Goal: Task Accomplishment & Management: Complete application form

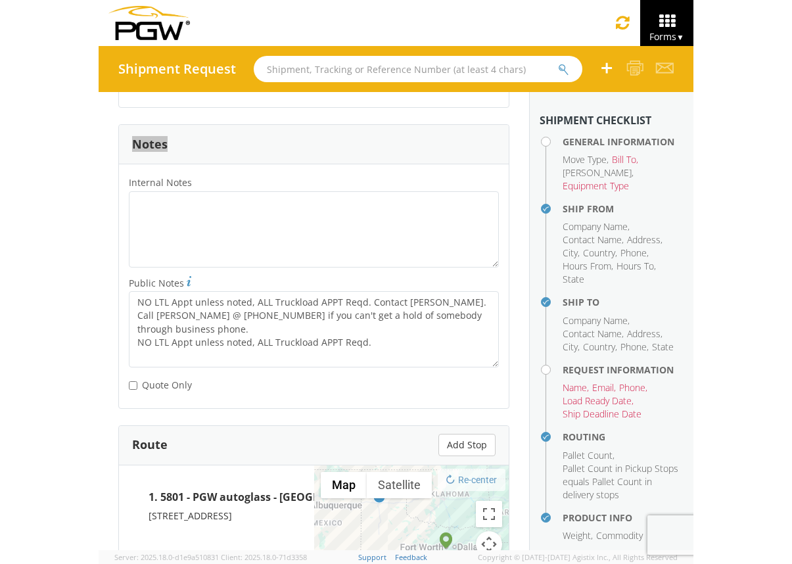
scroll to position [1987, 0]
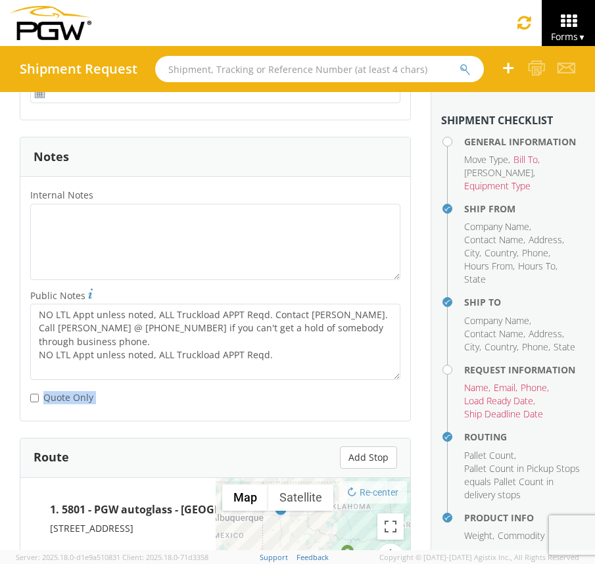
drag, startPoint x: 105, startPoint y: 405, endPoint x: 44, endPoint y: 398, distance: 61.5
click at [44, 398] on div "* Quote Only" at bounding box center [215, 395] width 370 height 18
copy label "Quote Only"
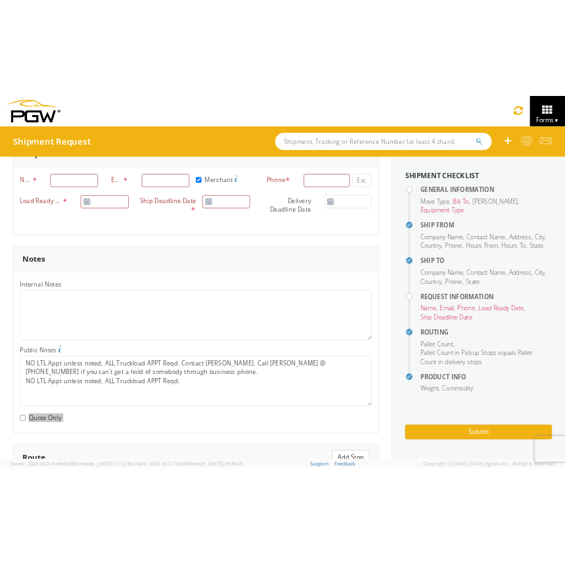
scroll to position [601, 0]
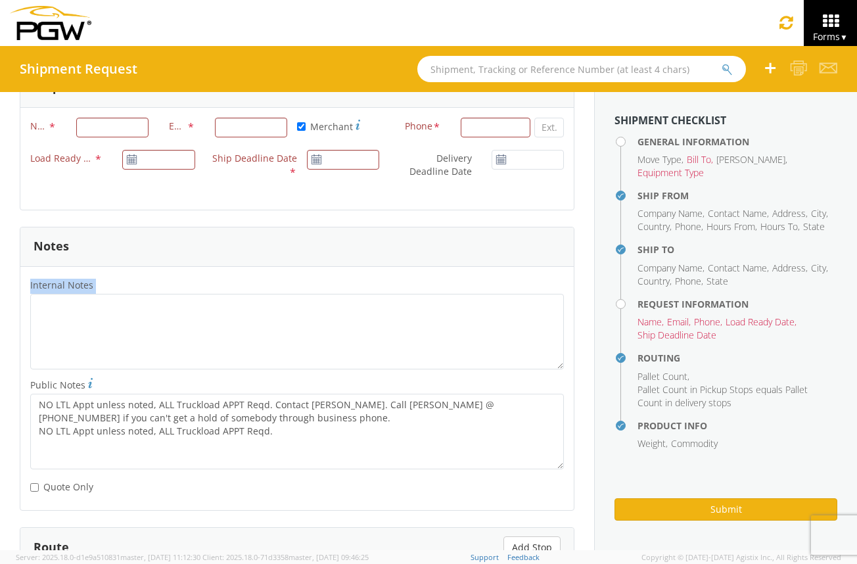
drag, startPoint x: 97, startPoint y: 284, endPoint x: 28, endPoint y: 283, distance: 69.0
click at [28, 283] on label "Internal Notes *" at bounding box center [296, 285] width 553 height 17
copy label "Internal Notes"
drag, startPoint x: 83, startPoint y: 383, endPoint x: 30, endPoint y: 381, distance: 53.9
click at [30, 381] on label "Public Notes *" at bounding box center [296, 385] width 553 height 18
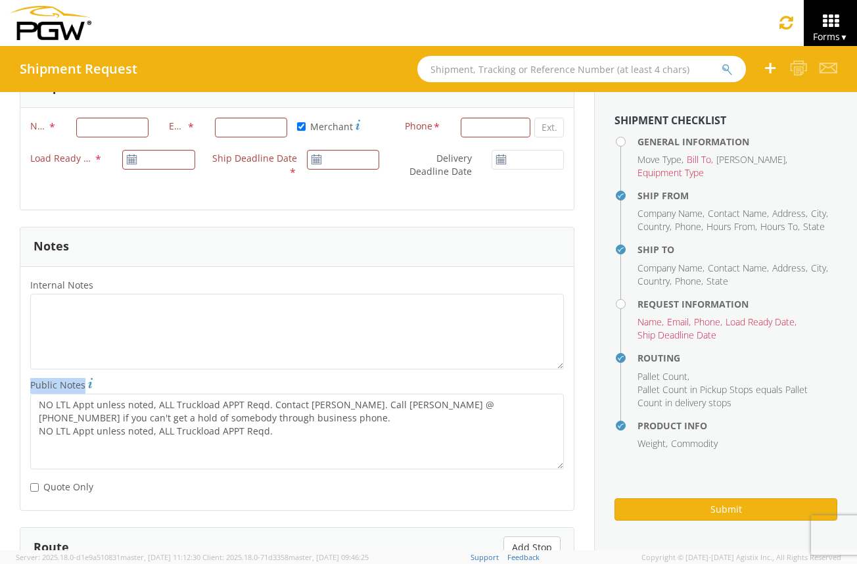
copy span "Public Notes"
drag, startPoint x: 97, startPoint y: 490, endPoint x: 43, endPoint y: 482, distance: 53.8
click at [43, 482] on div "* Quote Only" at bounding box center [112, 485] width 165 height 18
copy label "Quote Only"
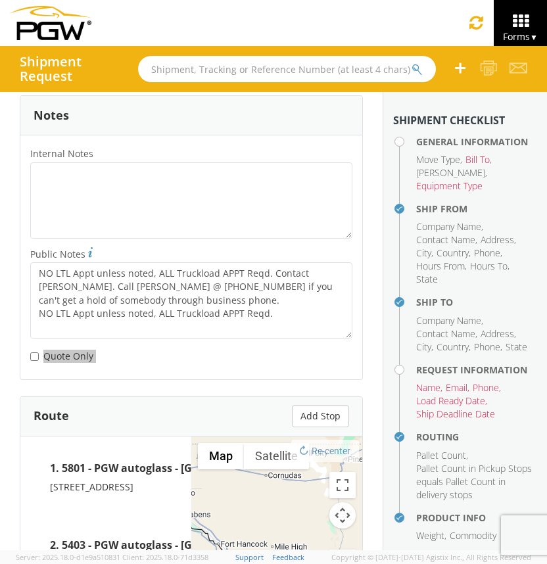
scroll to position [2027, 0]
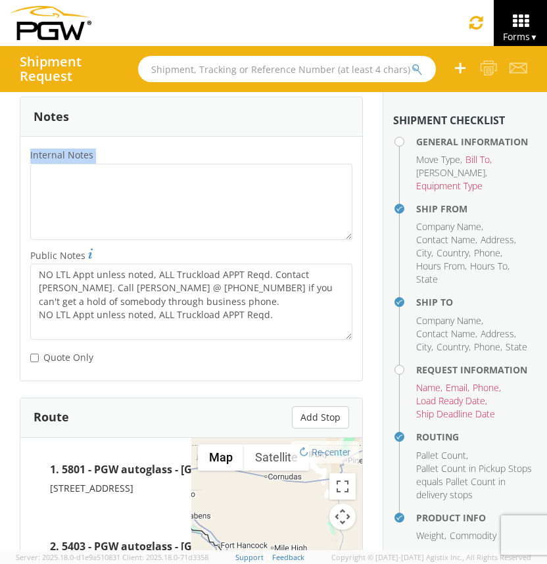
drag, startPoint x: 97, startPoint y: 162, endPoint x: 25, endPoint y: 160, distance: 72.3
click at [25, 160] on label "Internal Notes *" at bounding box center [191, 155] width 342 height 17
copy label "Internal Notes"
drag, startPoint x: 83, startPoint y: 259, endPoint x: 24, endPoint y: 259, distance: 59.8
click at [24, 259] on label "Public Notes *" at bounding box center [191, 255] width 342 height 18
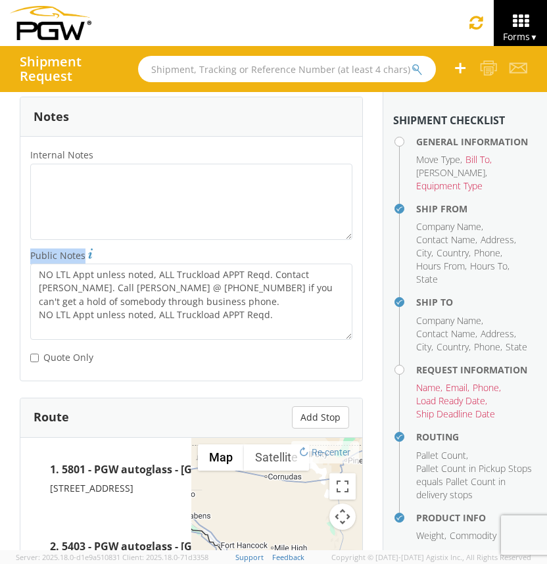
copy span "Public Notes"
drag, startPoint x: 103, startPoint y: 363, endPoint x: 44, endPoint y: 363, distance: 58.5
click at [44, 363] on div "* Quote Only" at bounding box center [191, 355] width 322 height 18
copy label "Quote Only"
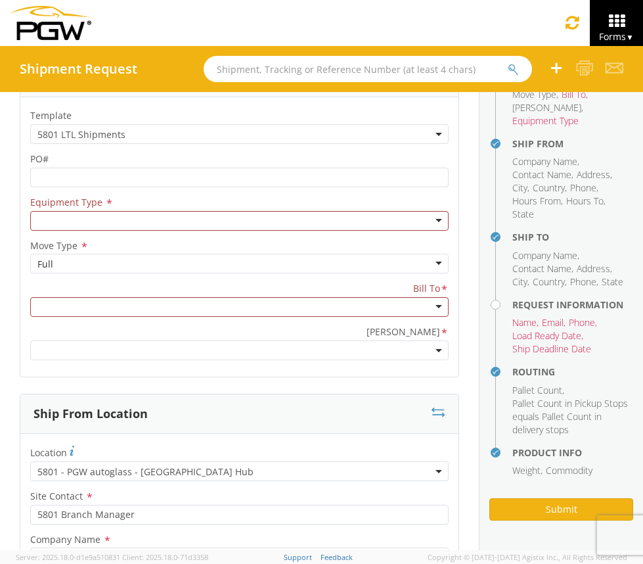
scroll to position [0, 0]
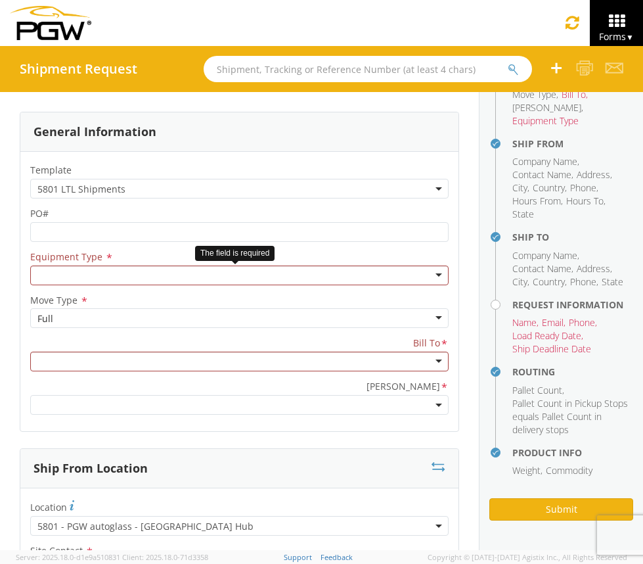
click at [429, 275] on div at bounding box center [239, 275] width 419 height 20
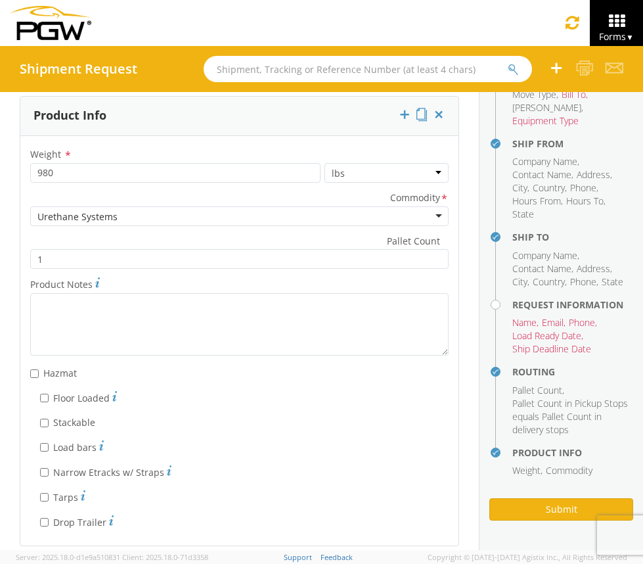
scroll to position [2540, 0]
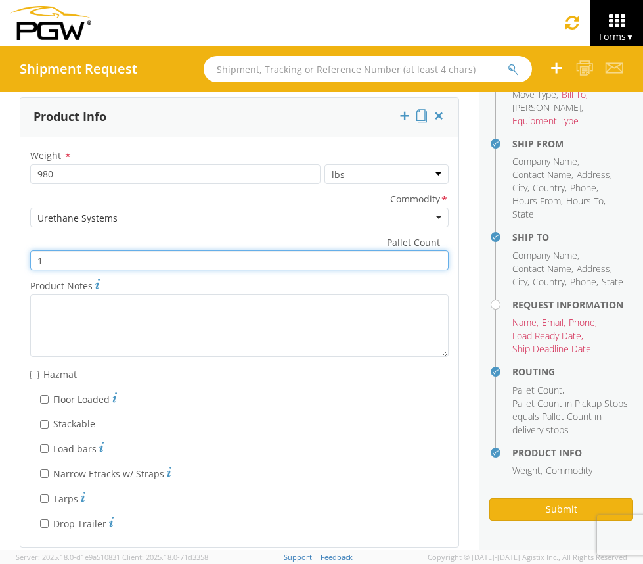
click at [416, 262] on input "1" at bounding box center [239, 260] width 419 height 20
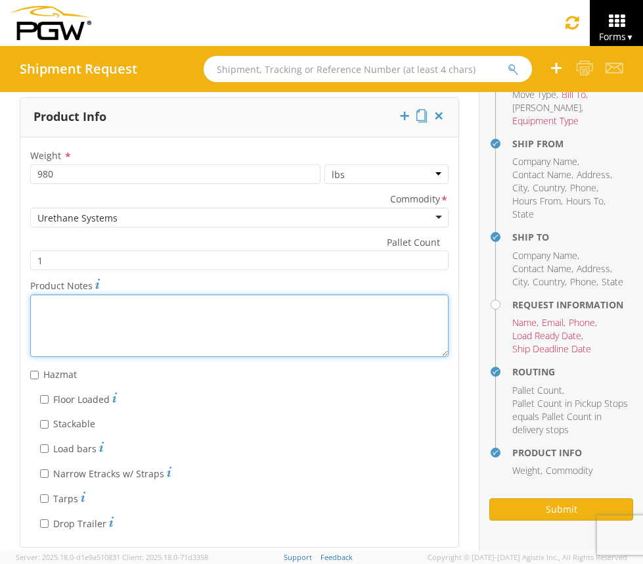
click at [296, 338] on textarea "Product Notes *" at bounding box center [239, 325] width 419 height 62
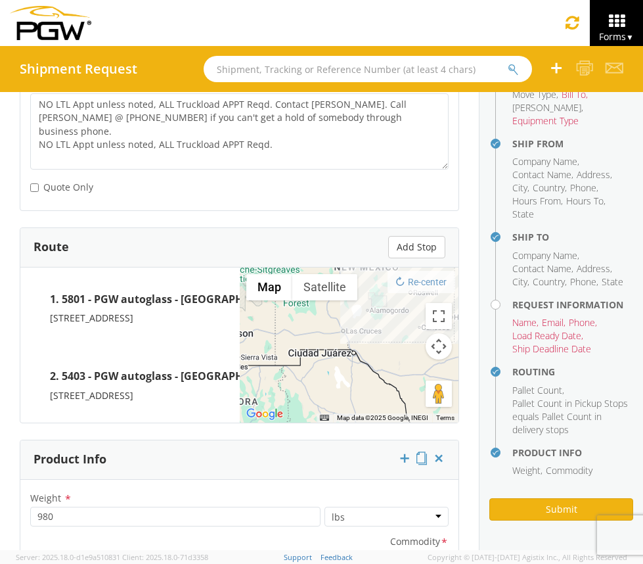
scroll to position [2195, 0]
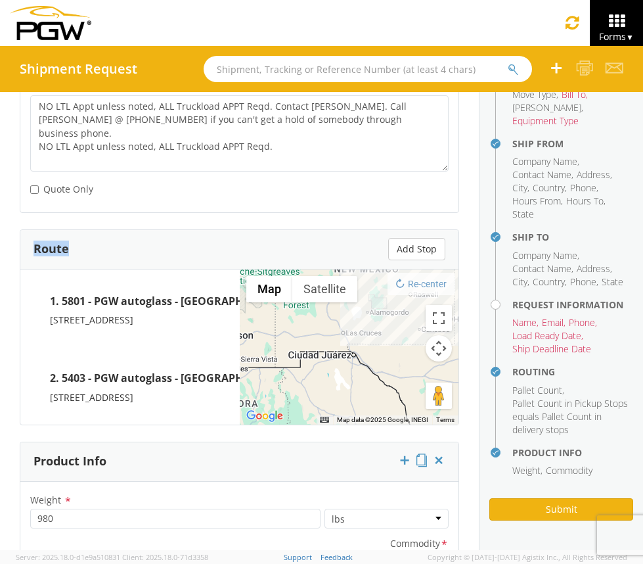
drag, startPoint x: 80, startPoint y: 258, endPoint x: 25, endPoint y: 257, distance: 54.6
click at [25, 257] on div "Route Add Stop" at bounding box center [239, 249] width 438 height 39
copy h3 "Route"
click at [401, 254] on button "Add Stop" at bounding box center [416, 249] width 57 height 22
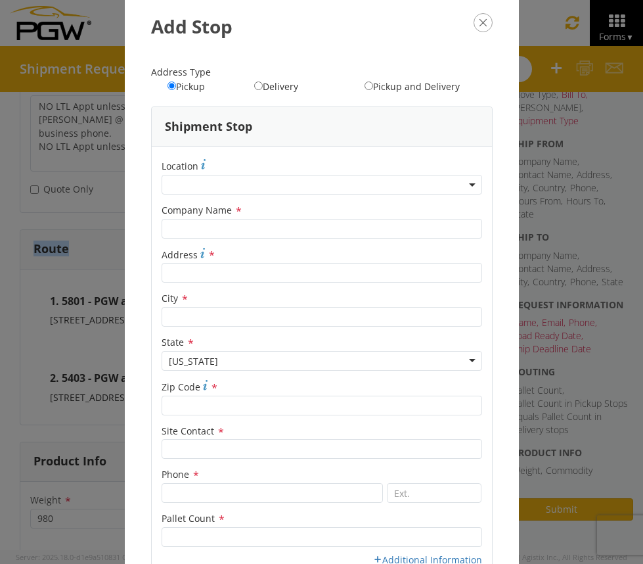
scroll to position [24, 0]
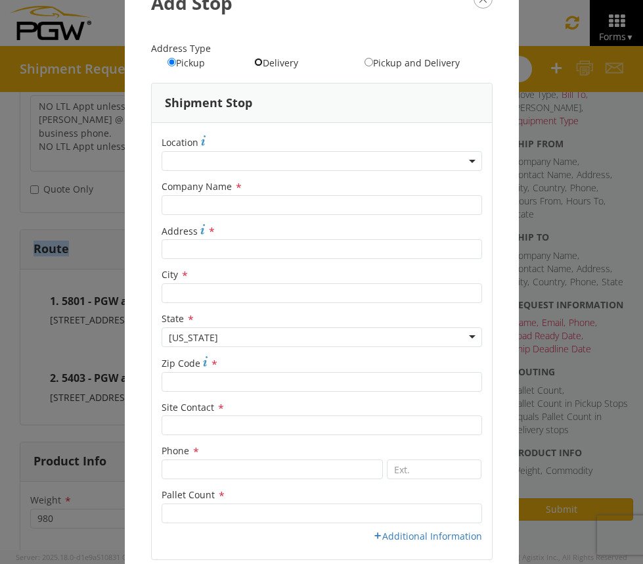
click at [254, 63] on input "Delivery" at bounding box center [258, 62] width 9 height 9
radio input "true"
click at [365, 61] on label "Pickup and Delivery" at bounding box center [412, 62] width 95 height 14
click at [365, 61] on input "Pickup and Delivery" at bounding box center [369, 62] width 9 height 9
radio input "true"
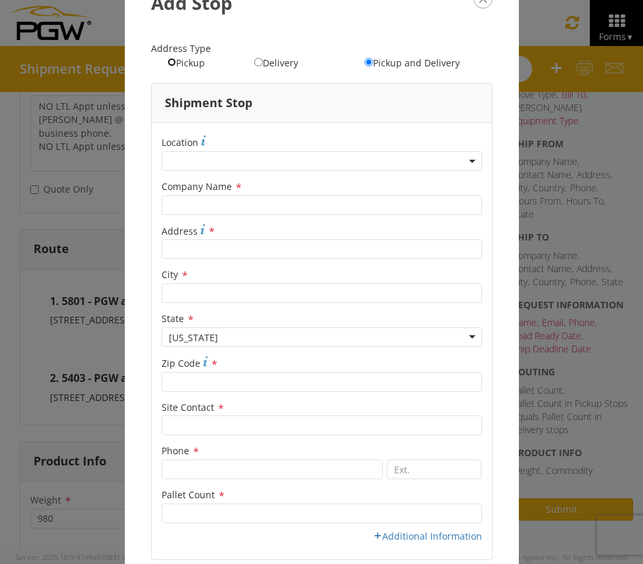
click at [168, 62] on input "Pickup" at bounding box center [172, 62] width 9 height 9
radio input "true"
click at [254, 62] on input "Delivery" at bounding box center [258, 62] width 9 height 9
radio input "true"
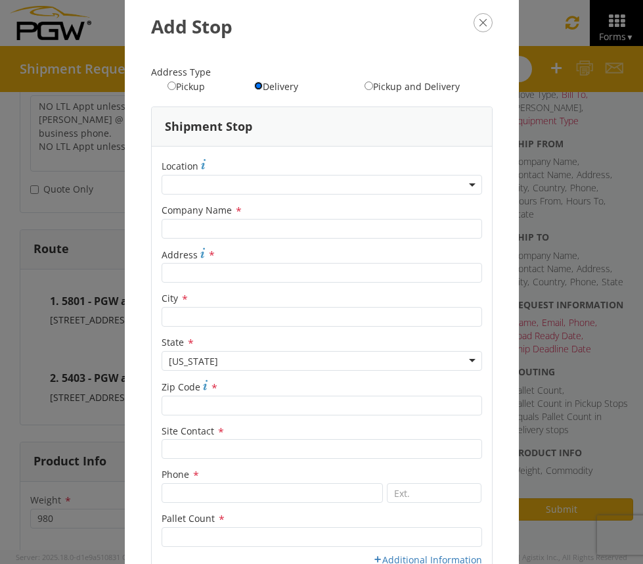
scroll to position [99, 0]
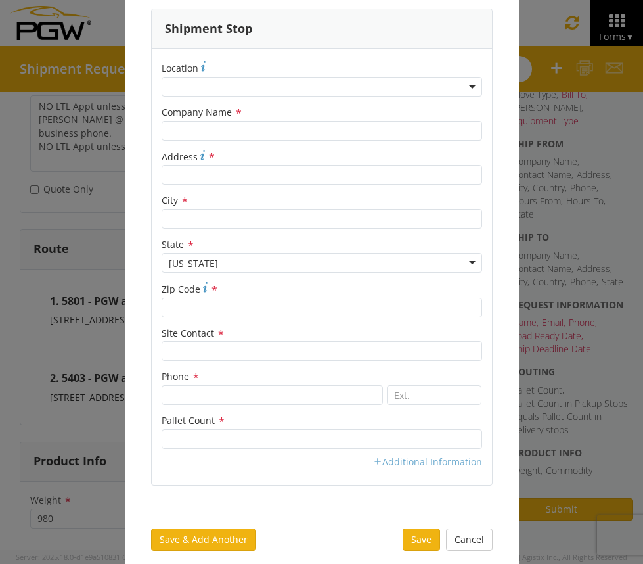
click at [373, 461] on icon at bounding box center [377, 461] width 9 height 9
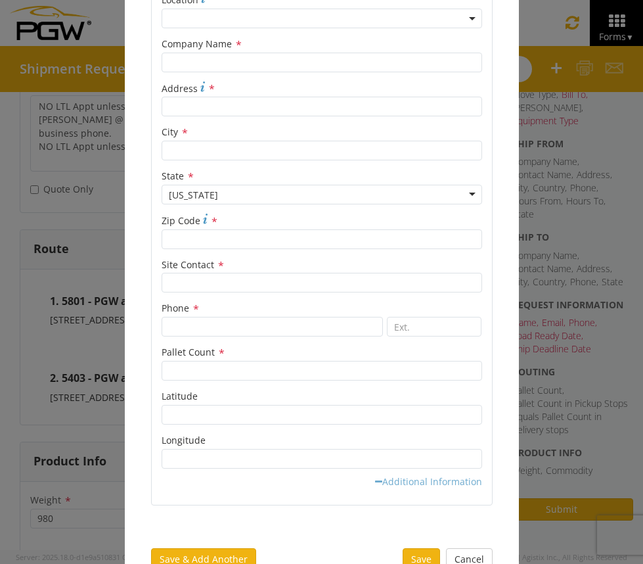
scroll to position [187, 0]
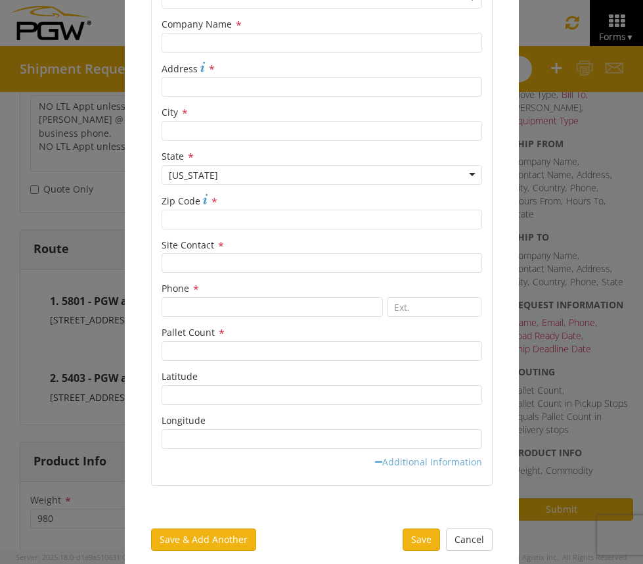
click at [375, 462] on icon at bounding box center [378, 461] width 7 height 9
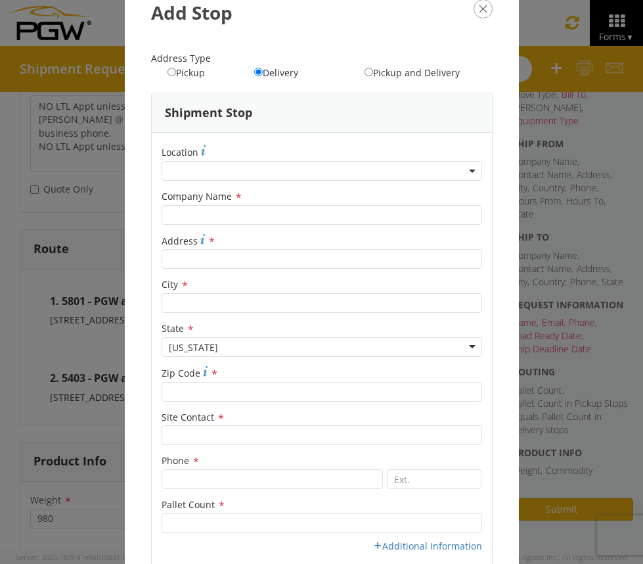
scroll to position [33, 0]
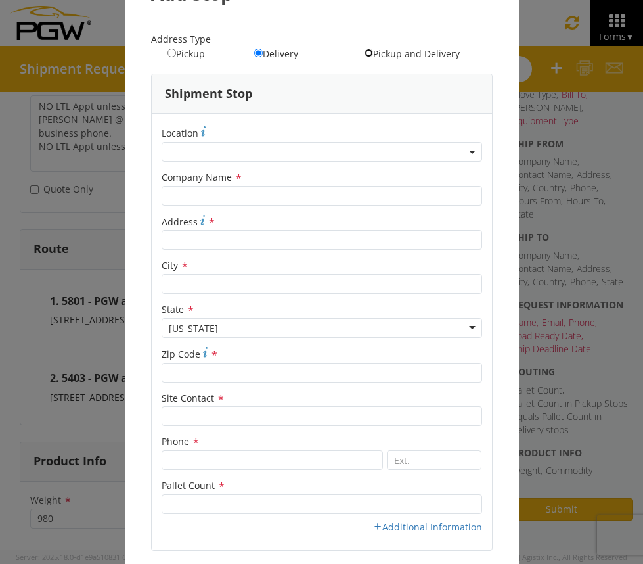
click at [365, 55] on input "Pickup and Delivery" at bounding box center [369, 53] width 9 height 9
radio input "true"
click at [168, 53] on input "Pickup" at bounding box center [172, 53] width 9 height 9
radio input "true"
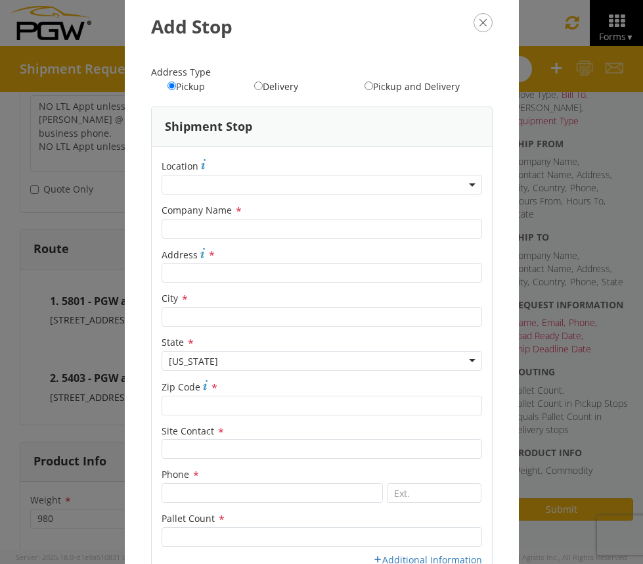
click at [474, 22] on icon "button" at bounding box center [483, 22] width 19 height 19
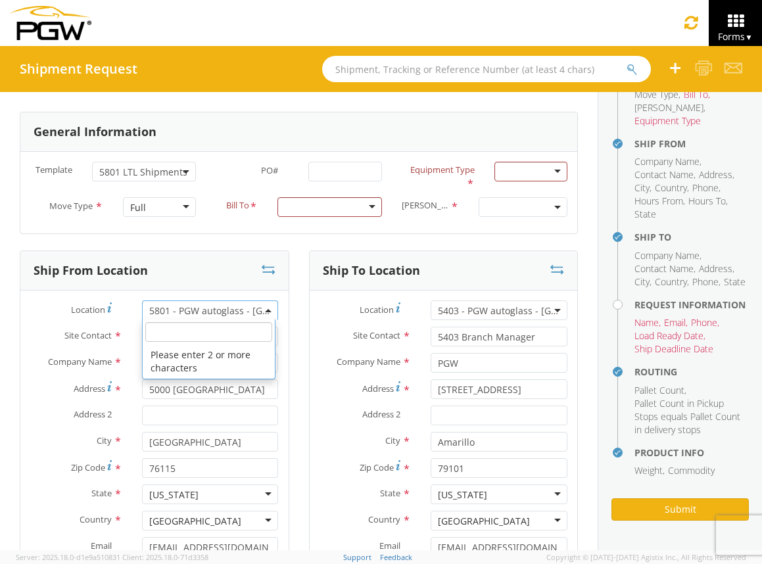
click at [268, 310] on span "5801 - PGW autoglass - [GEOGRAPHIC_DATA] Hub" at bounding box center [210, 310] width 137 height 20
click at [208, 313] on span "5801 - PGW autoglass - [GEOGRAPHIC_DATA] Hub" at bounding box center [210, 310] width 122 height 12
click at [267, 307] on span at bounding box center [268, 310] width 3 height 20
click at [286, 318] on div "Ship From Location Location * 5801 - PGW autoglass - Fort Worth Hub 5801 - PGW …" at bounding box center [154, 458] width 289 height 417
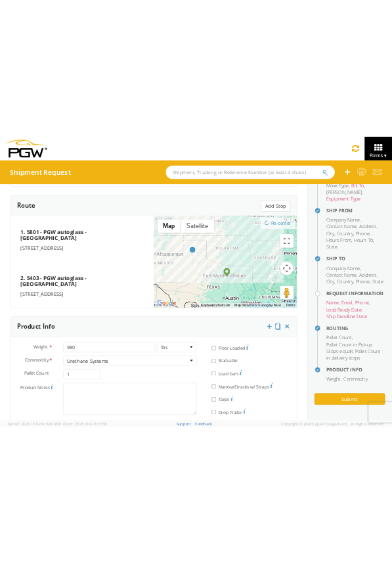
scroll to position [996, 0]
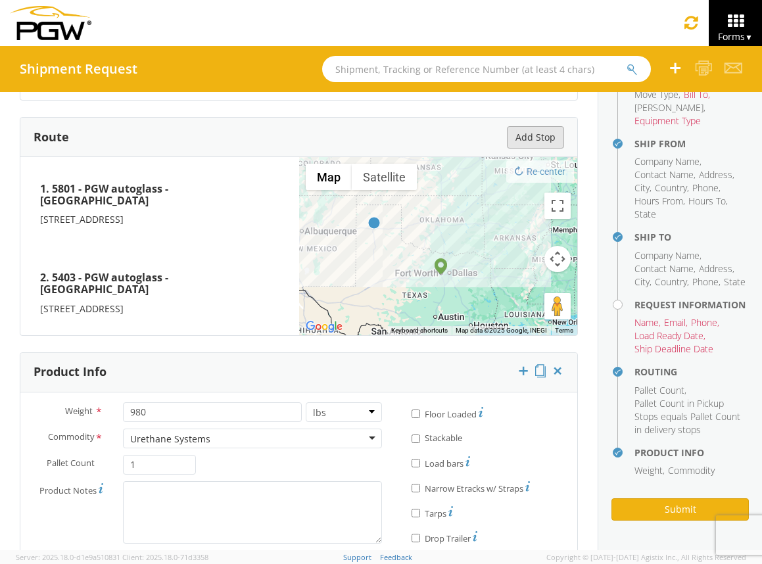
click at [517, 145] on button "Add Stop" at bounding box center [535, 137] width 57 height 22
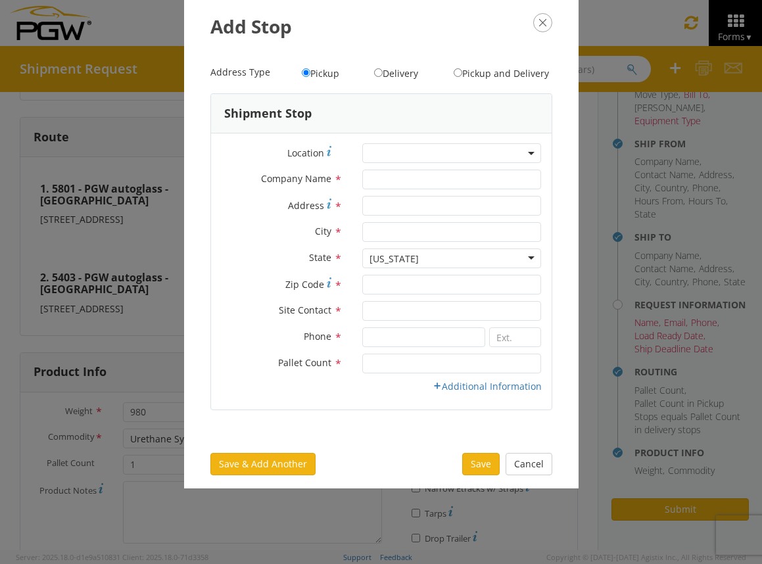
click at [542, 19] on icon "button" at bounding box center [542, 22] width 19 height 19
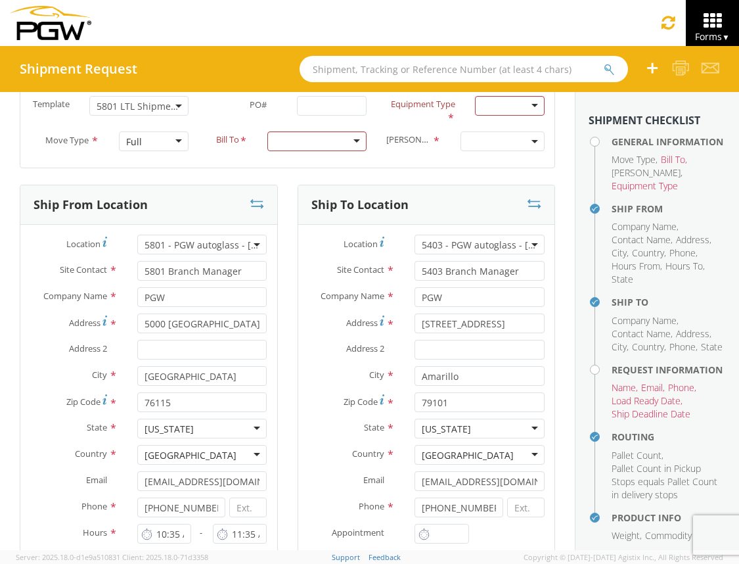
scroll to position [71, 0]
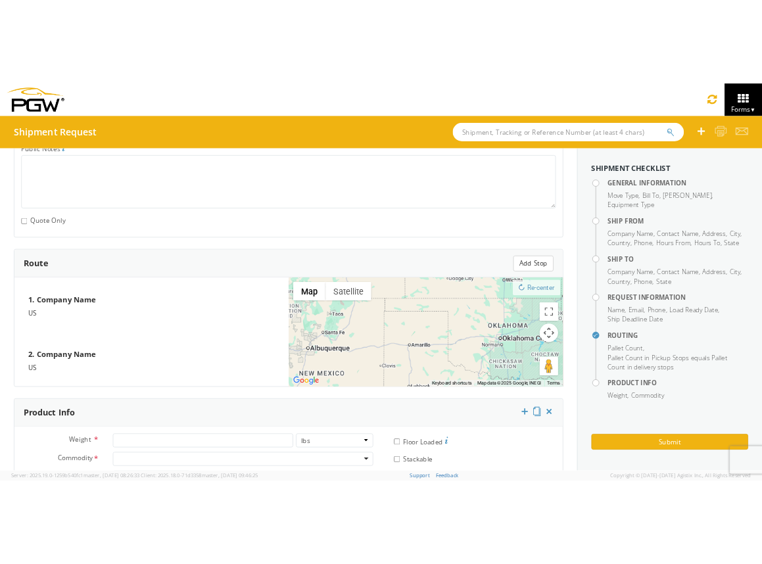
scroll to position [871, 0]
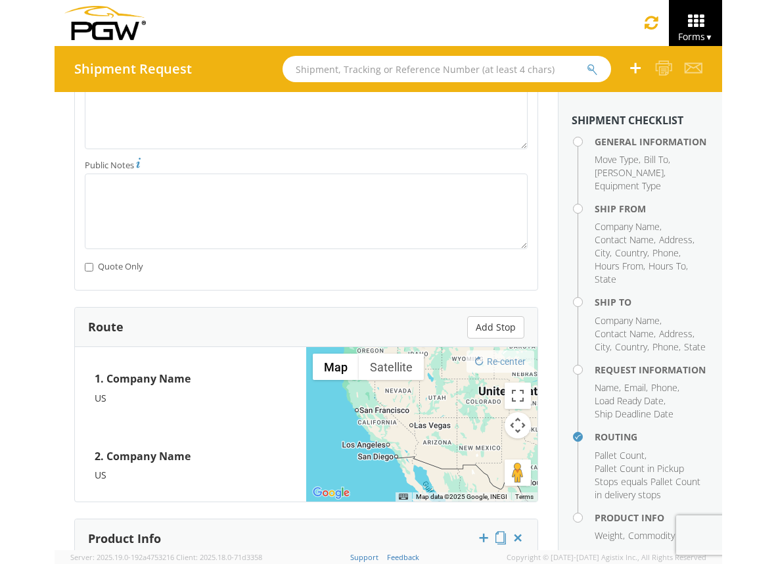
scroll to position [869, 0]
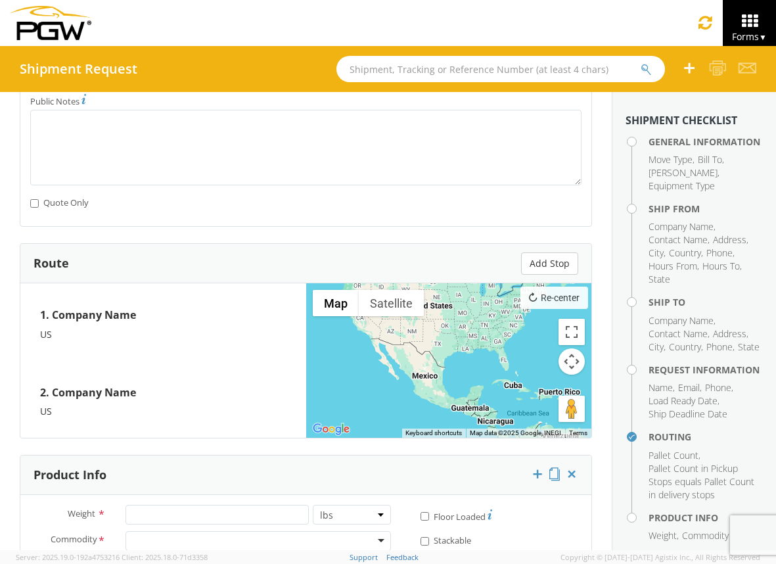
click at [539, 300] on button "Re-center" at bounding box center [554, 298] width 68 height 22
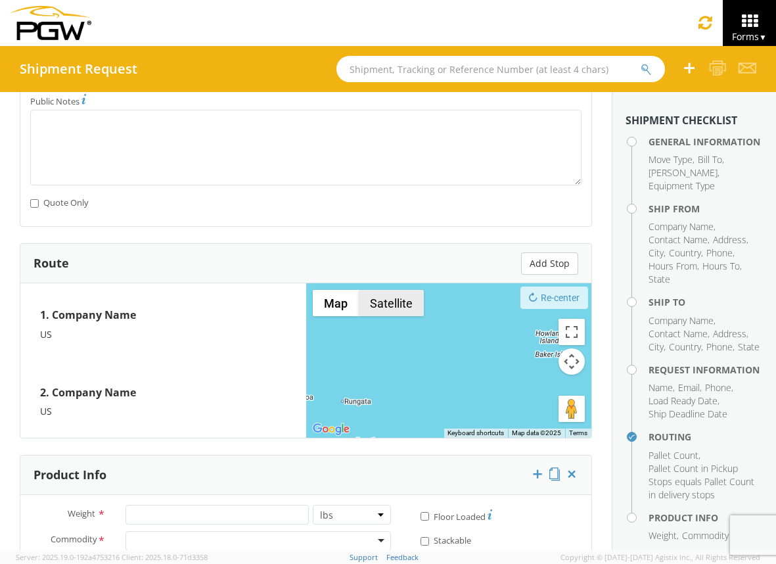
click at [374, 302] on button "Satellite" at bounding box center [391, 303] width 65 height 26
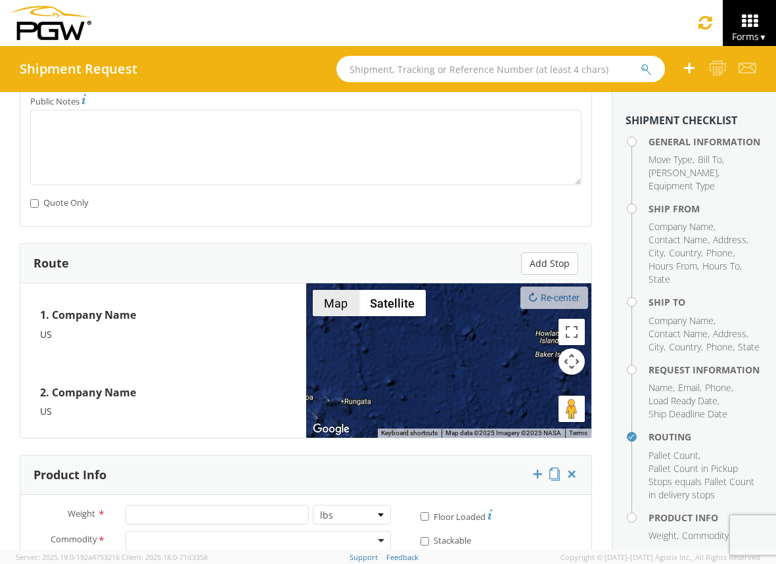
click at [343, 302] on button "Map" at bounding box center [336, 303] width 46 height 26
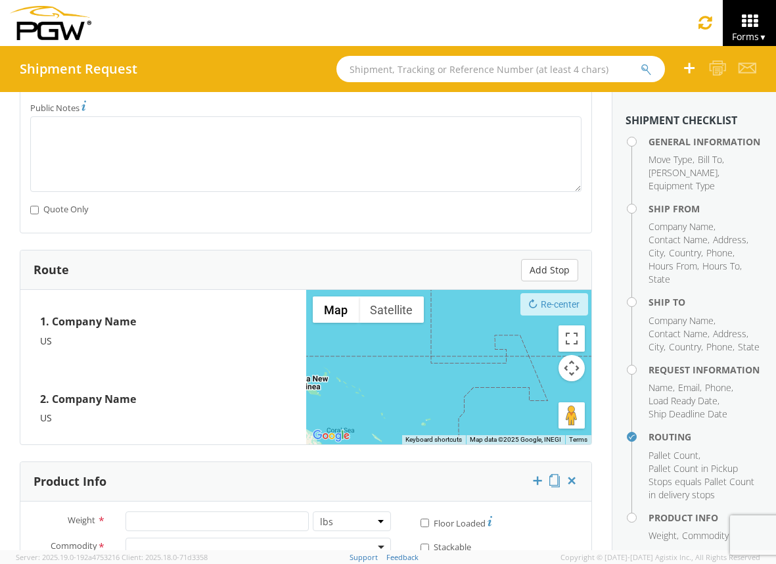
scroll to position [863, 0]
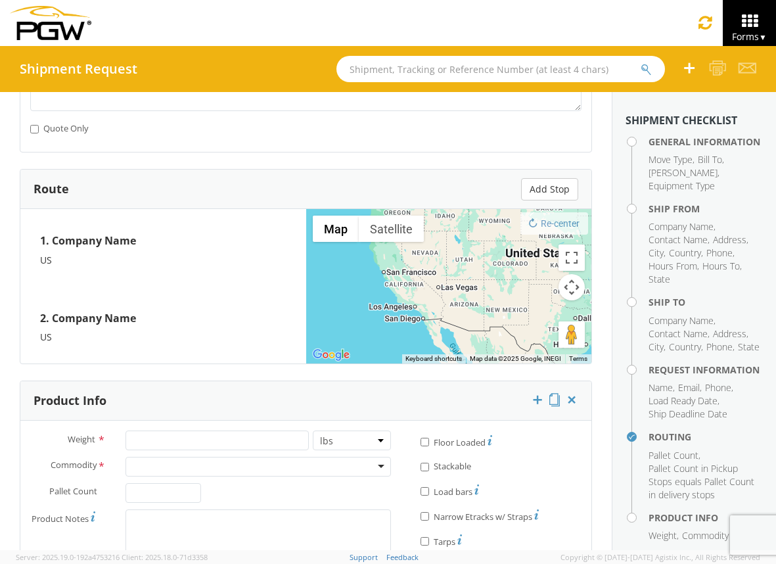
scroll to position [943, 0]
drag, startPoint x: 141, startPoint y: 241, endPoint x: 38, endPoint y: 243, distance: 102.5
click at [38, 243] on div "1. Company Name US" at bounding box center [163, 249] width 286 height 78
copy h4 "1. Company Name"
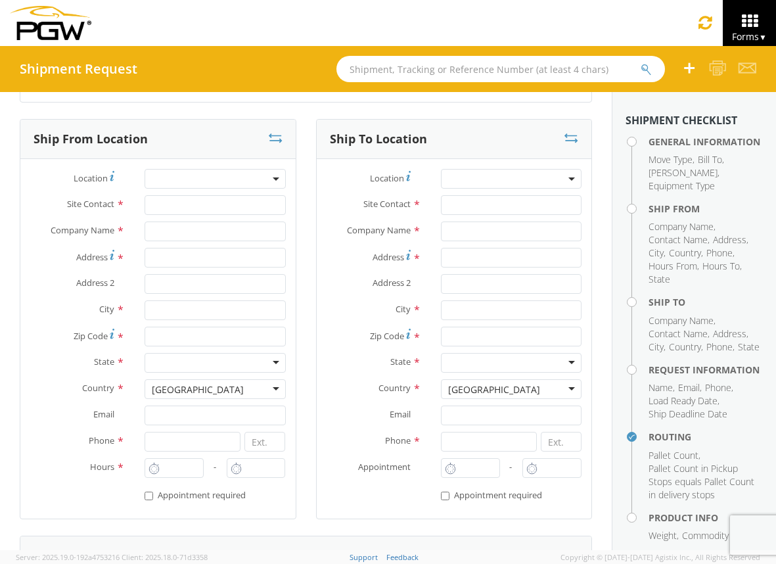
scroll to position [0, 0]
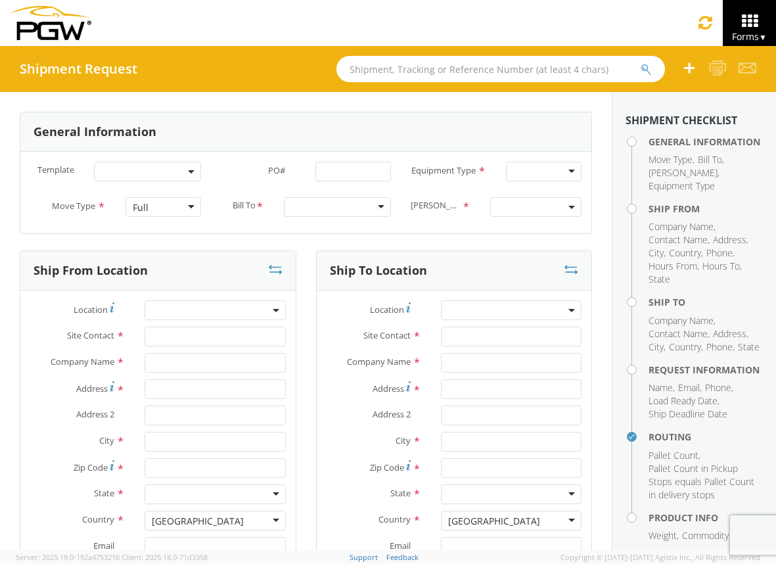
click at [188, 171] on b at bounding box center [191, 171] width 7 height 3
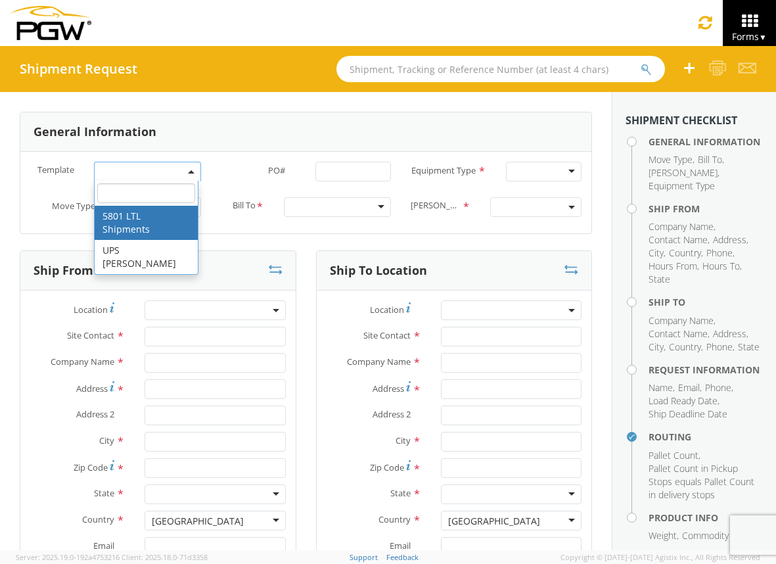
click at [386, 219] on div "Bill To * 5329 - PGW autoglass - Chillicothe 5331 - PGW autoglass - IT 5333 - P…" at bounding box center [306, 210] width 191 height 26
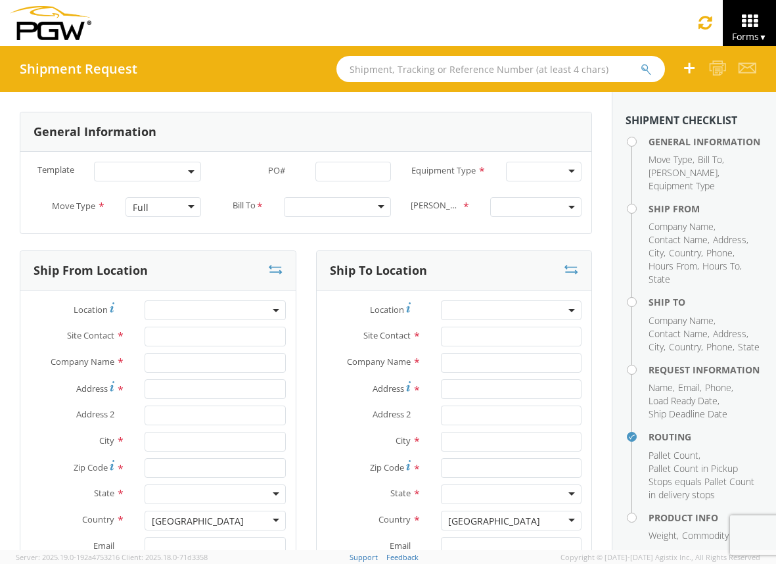
click at [566, 174] on div at bounding box center [544, 172] width 76 height 20
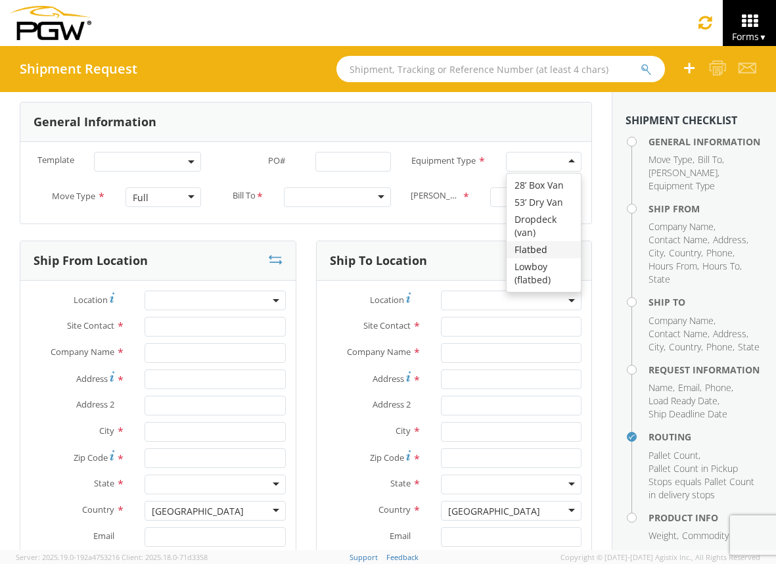
scroll to position [9, 0]
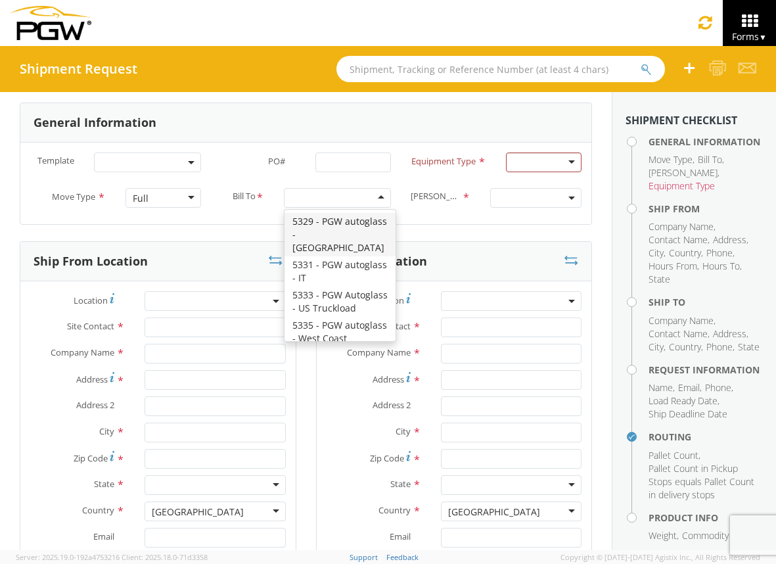
click at [383, 195] on div at bounding box center [337, 198] width 107 height 20
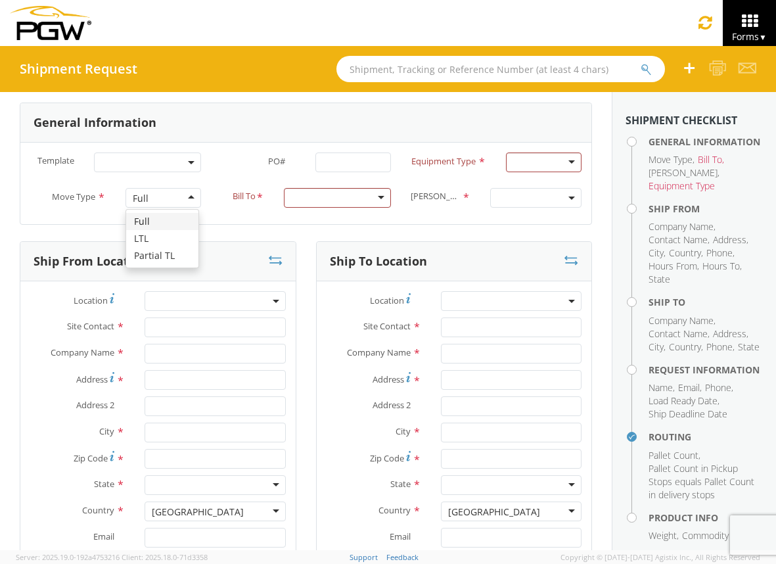
click at [187, 198] on div "Full" at bounding box center [164, 198] width 76 height 20
click at [214, 169] on div "PO# *" at bounding box center [306, 162] width 191 height 20
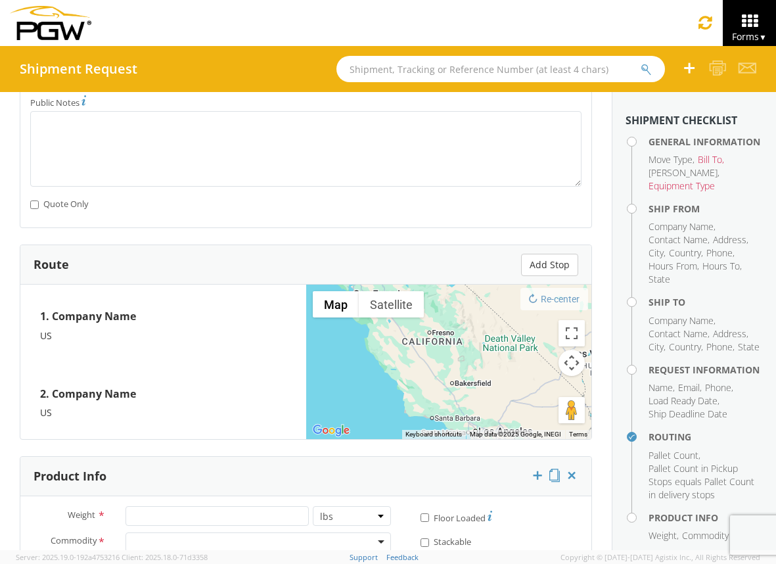
scroll to position [1023, 0]
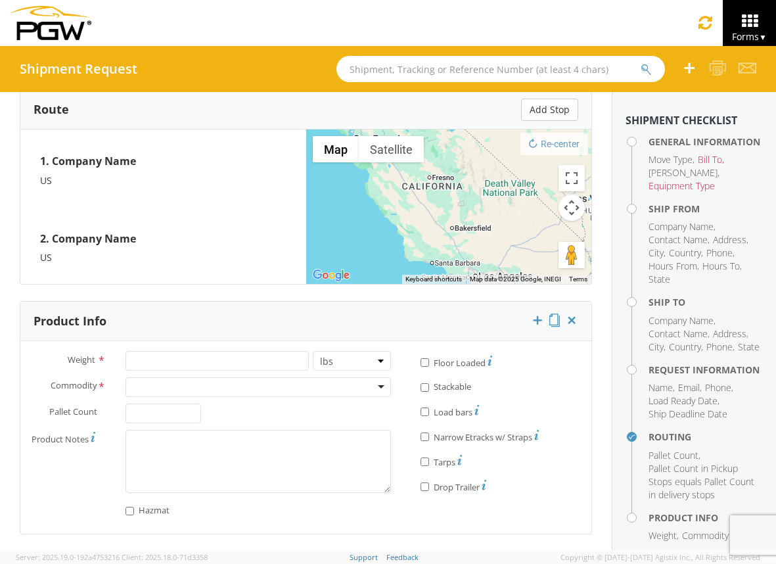
click at [68, 520] on div "Hazmat" at bounding box center [210, 511] width 380 height 24
click at [531, 318] on icon at bounding box center [537, 319] width 13 height 13
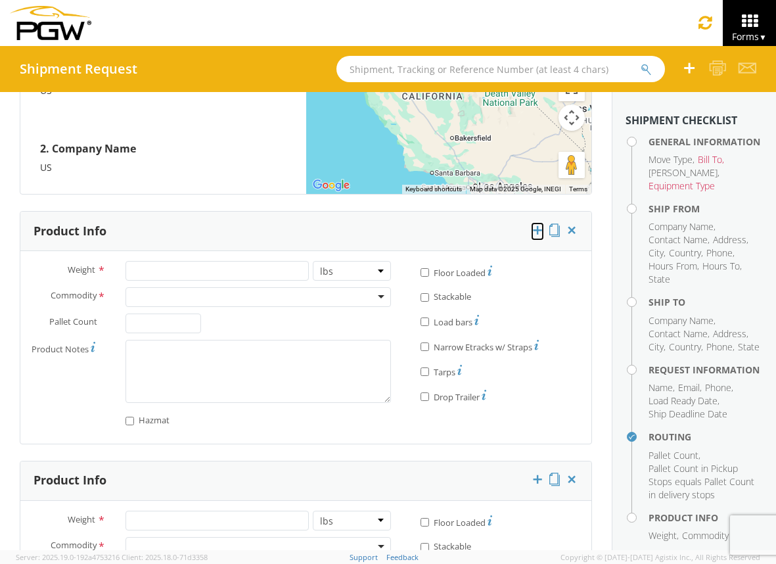
scroll to position [1102, 0]
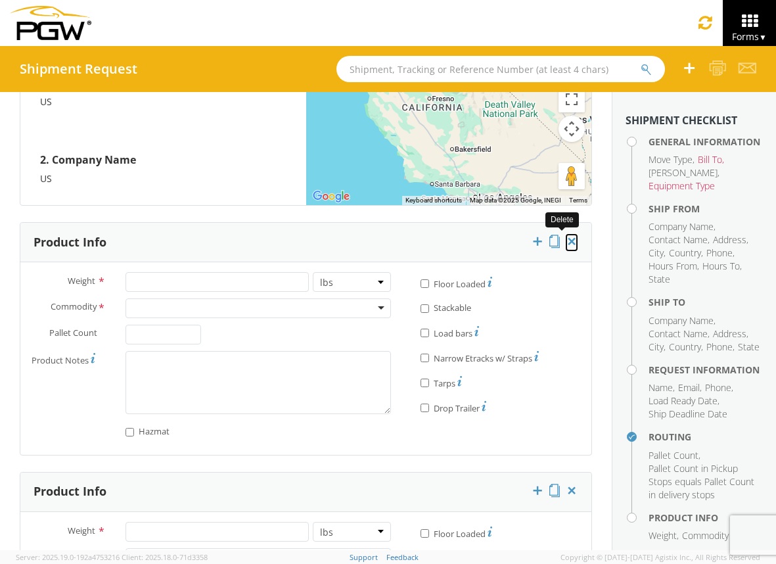
click at [565, 240] on icon at bounding box center [571, 241] width 13 height 13
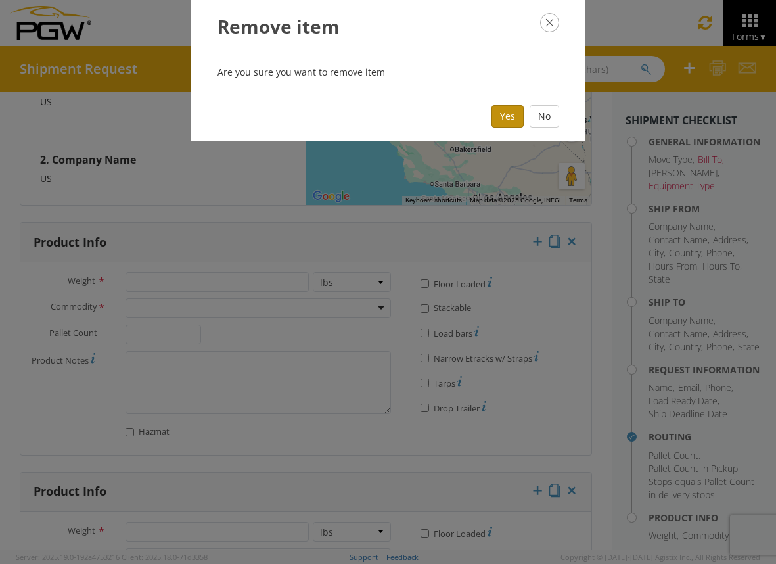
click at [510, 119] on button "Yes" at bounding box center [508, 116] width 32 height 22
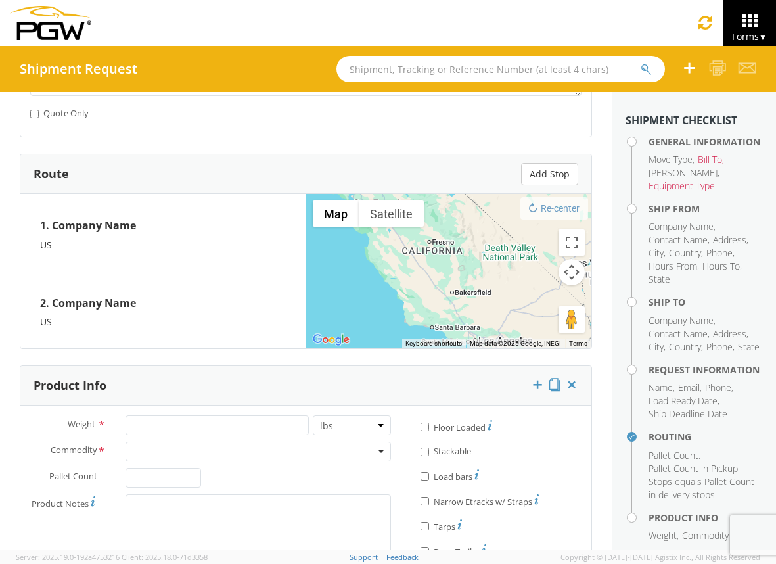
scroll to position [1023, 0]
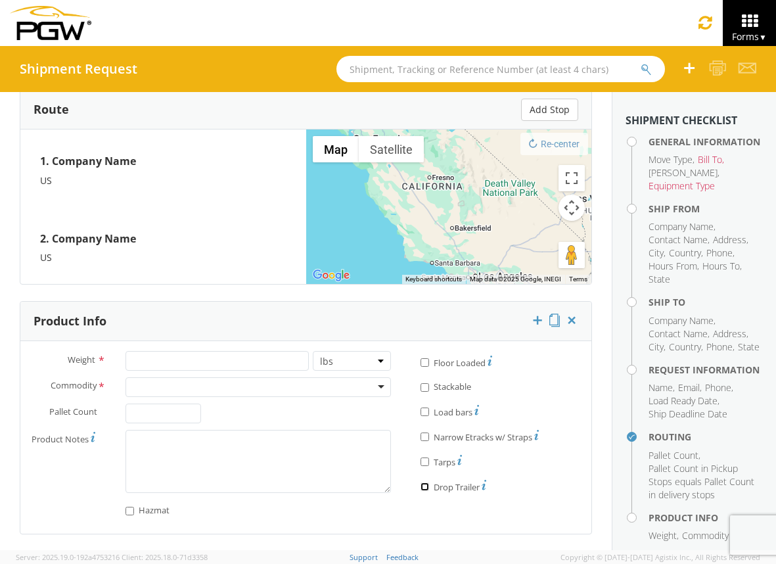
click at [423, 486] on input "* Drop Trailer" at bounding box center [425, 486] width 9 height 9
checkbox input "true"
click at [421, 462] on input "* Tarps" at bounding box center [425, 461] width 9 height 9
checkbox input "true"
click at [421, 488] on input "* Drop Trailer" at bounding box center [425, 486] width 9 height 9
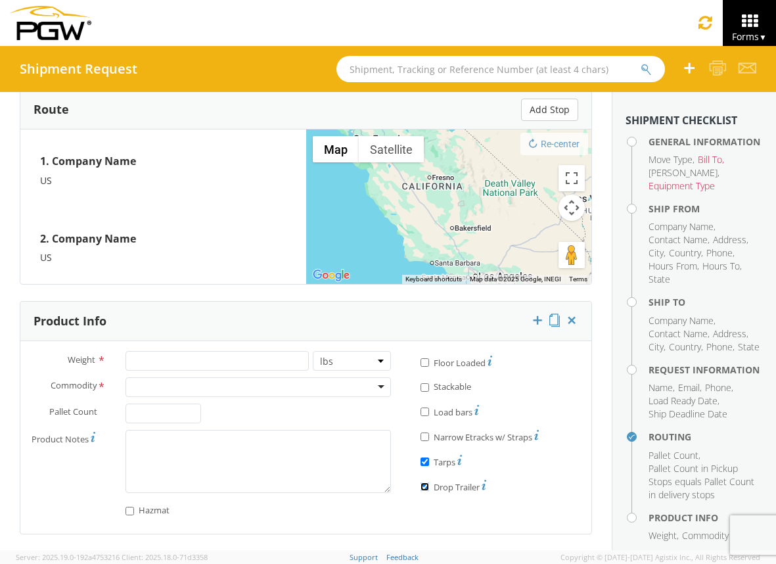
checkbox input "false"
click at [421, 466] on label "* Tarps" at bounding box center [441, 461] width 41 height 16
click at [421, 466] on input "* Tarps" at bounding box center [425, 461] width 9 height 9
checkbox input "false"
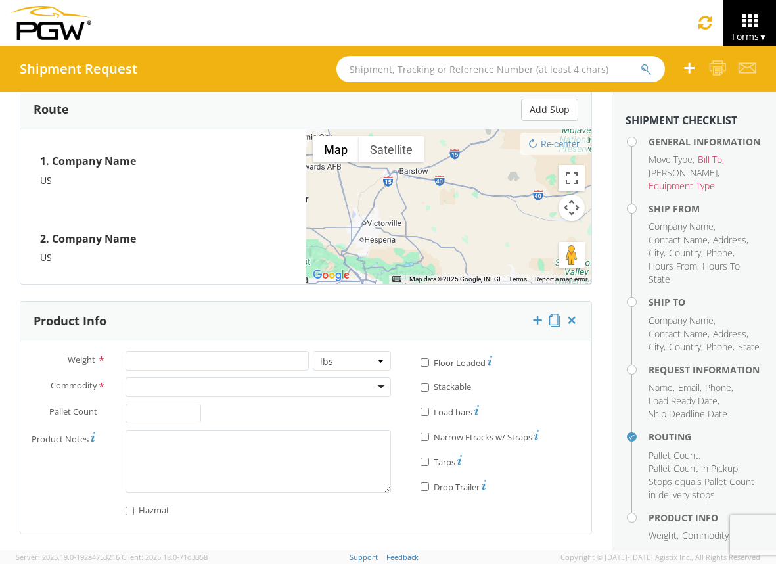
click at [371, 387] on div at bounding box center [258, 387] width 265 height 20
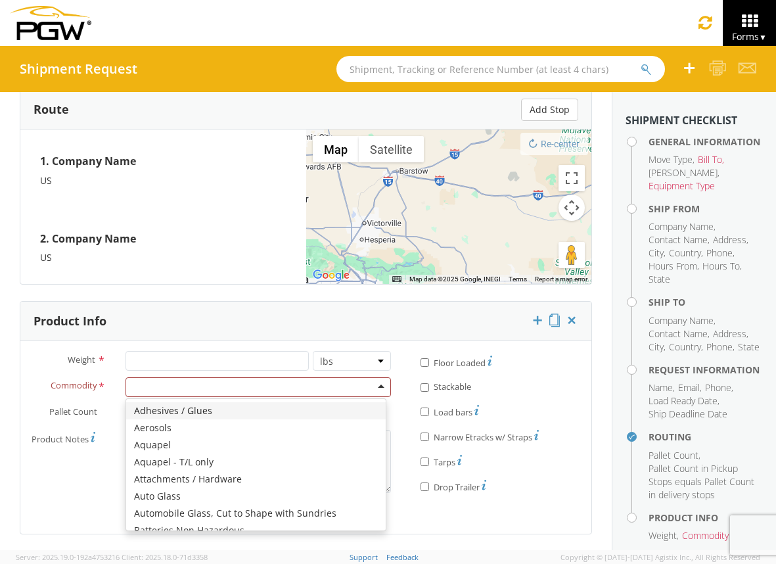
click at [245, 330] on div "Product Info" at bounding box center [305, 321] width 571 height 39
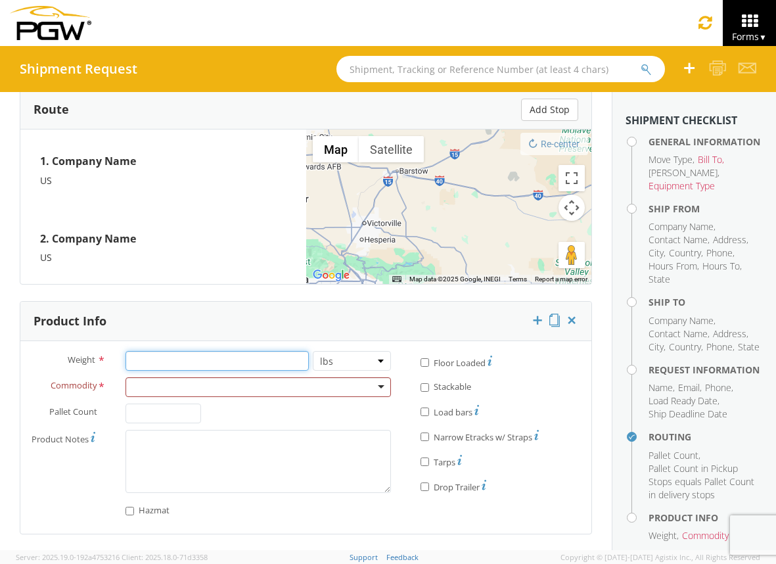
click at [272, 356] on input "number" at bounding box center [217, 361] width 183 height 20
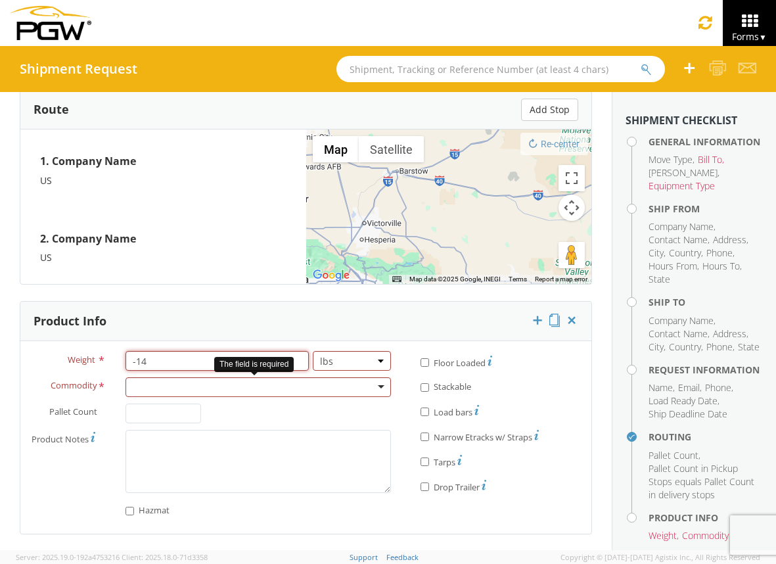
type input "-1"
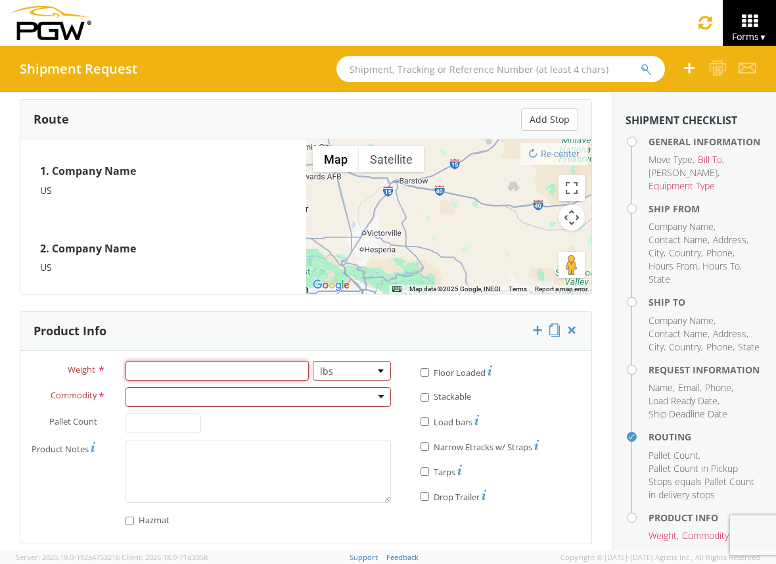
scroll to position [1011, 0]
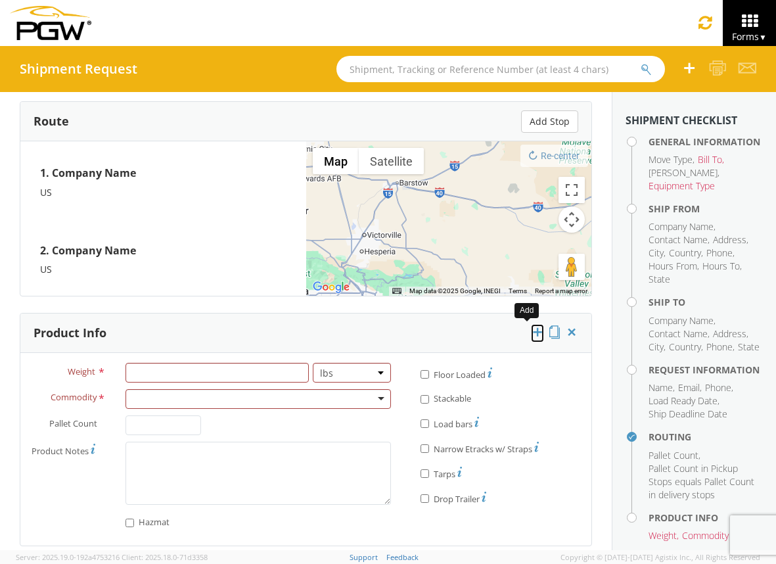
click at [531, 334] on icon at bounding box center [537, 331] width 13 height 13
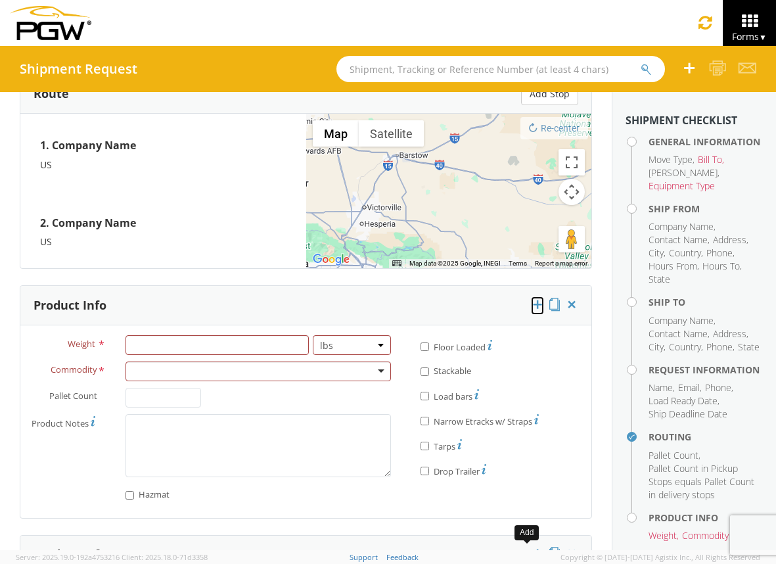
scroll to position [961, 0]
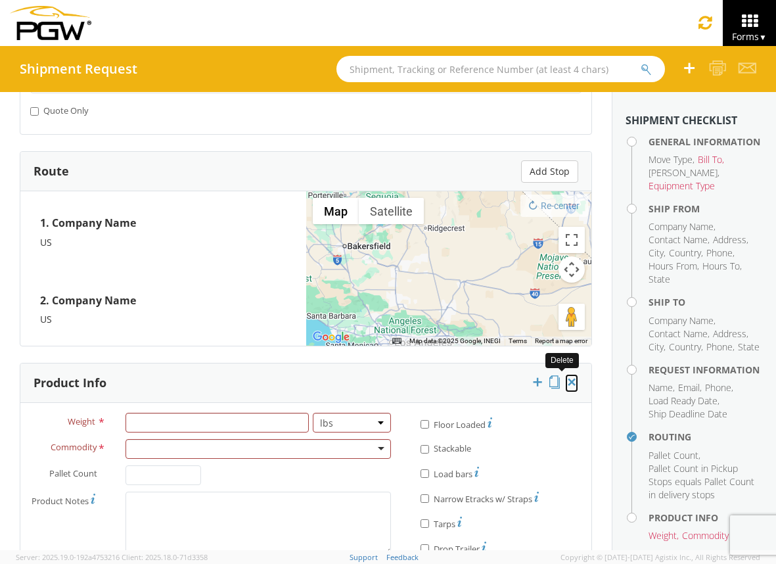
click at [565, 379] on icon at bounding box center [571, 381] width 13 height 13
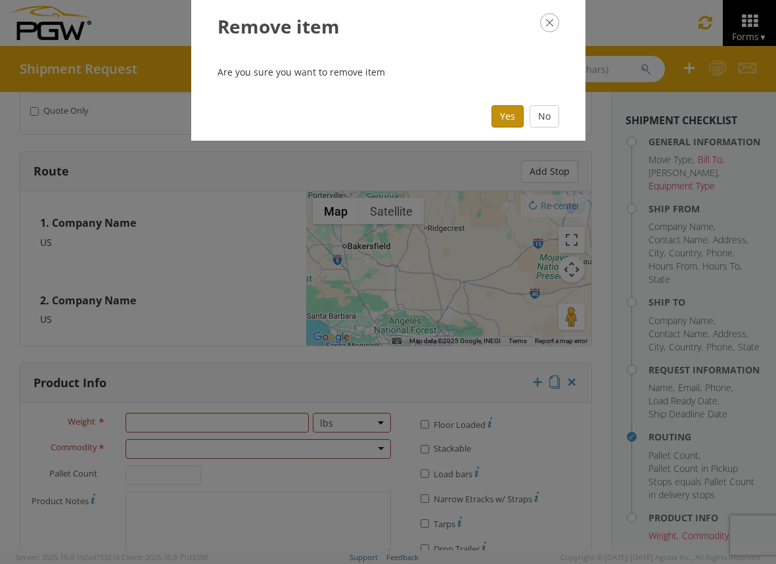
click at [505, 126] on button "Yes" at bounding box center [508, 116] width 32 height 22
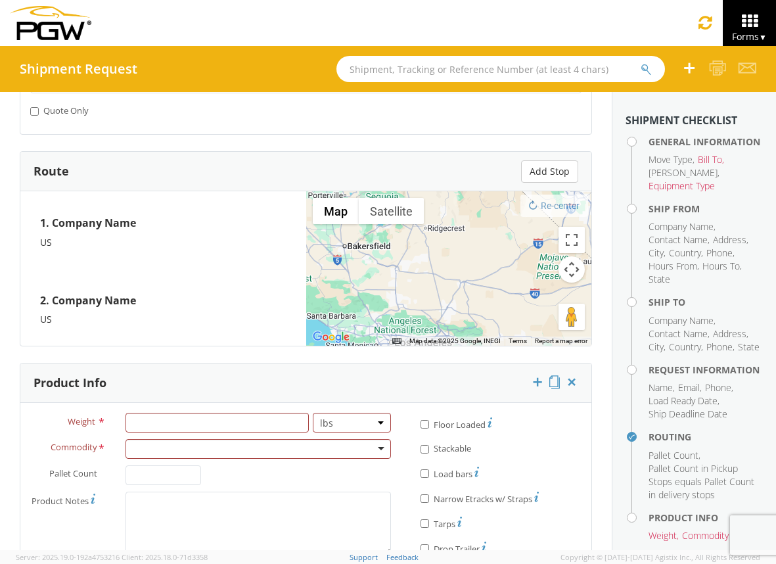
scroll to position [1023, 0]
